Goal: Find contact information: Find contact information

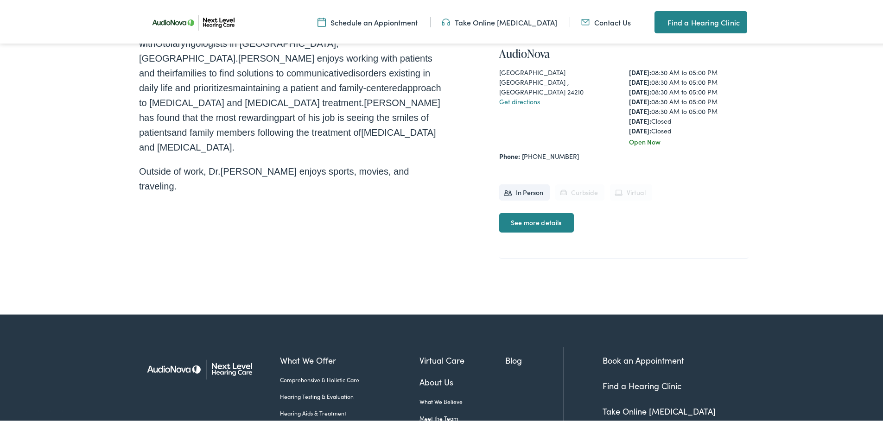
scroll to position [424, 0]
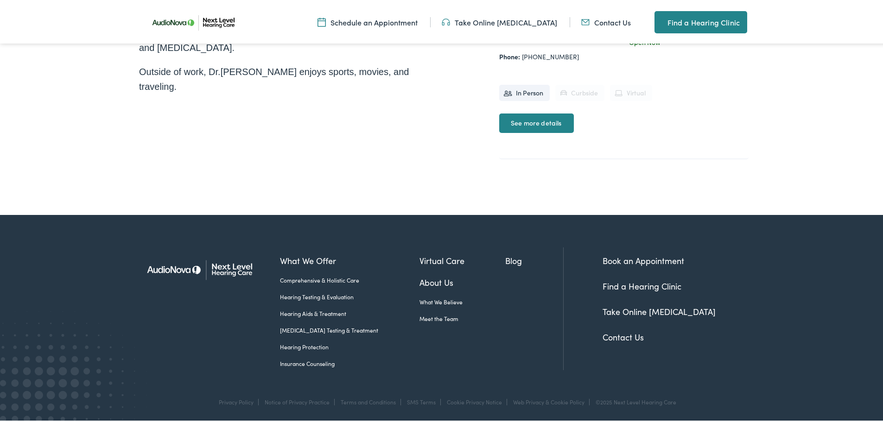
click at [294, 294] on link "Hearing Testing & Evaluation" at bounding box center [350, 295] width 140 height 8
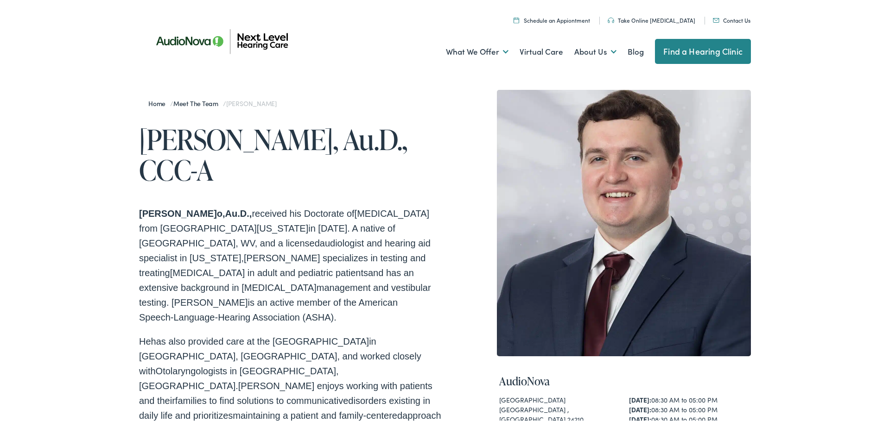
click at [248, 38] on img at bounding box center [222, 39] width 167 height 57
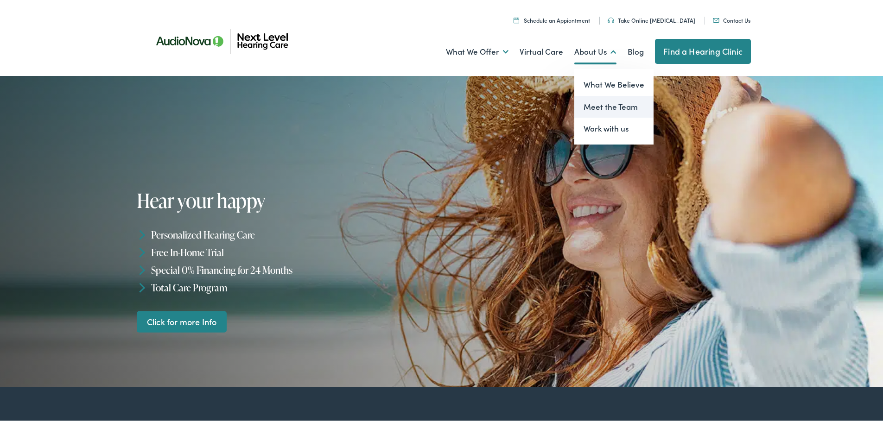
click at [587, 101] on link "Meet the Team" at bounding box center [614, 105] width 79 height 22
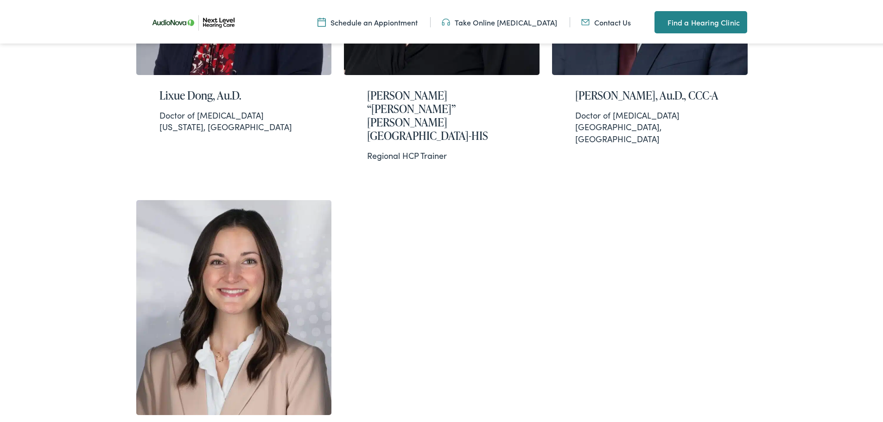
scroll to position [1435, 0]
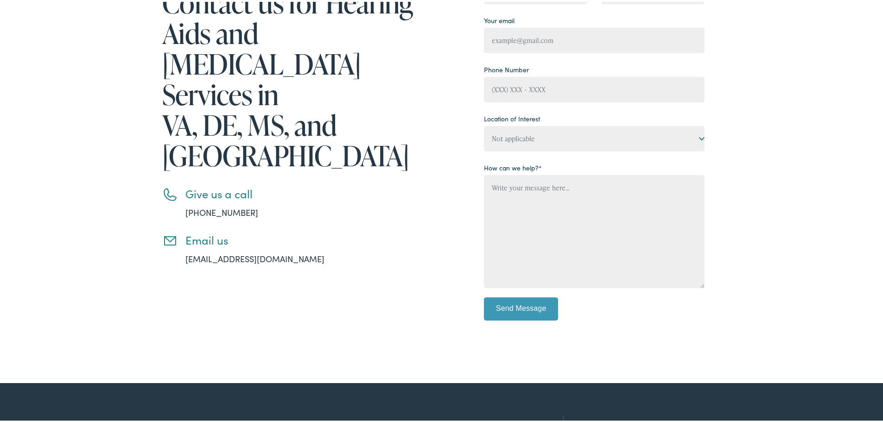
scroll to position [39, 0]
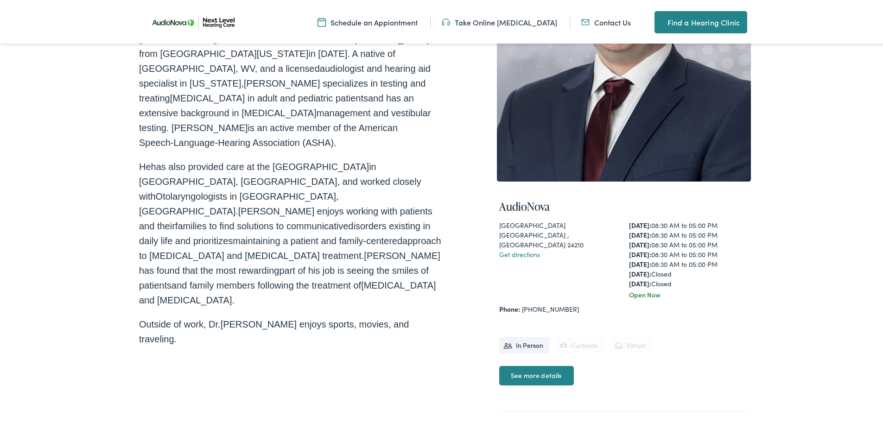
scroll to position [185, 0]
